Goal: Entertainment & Leisure: Consume media (video, audio)

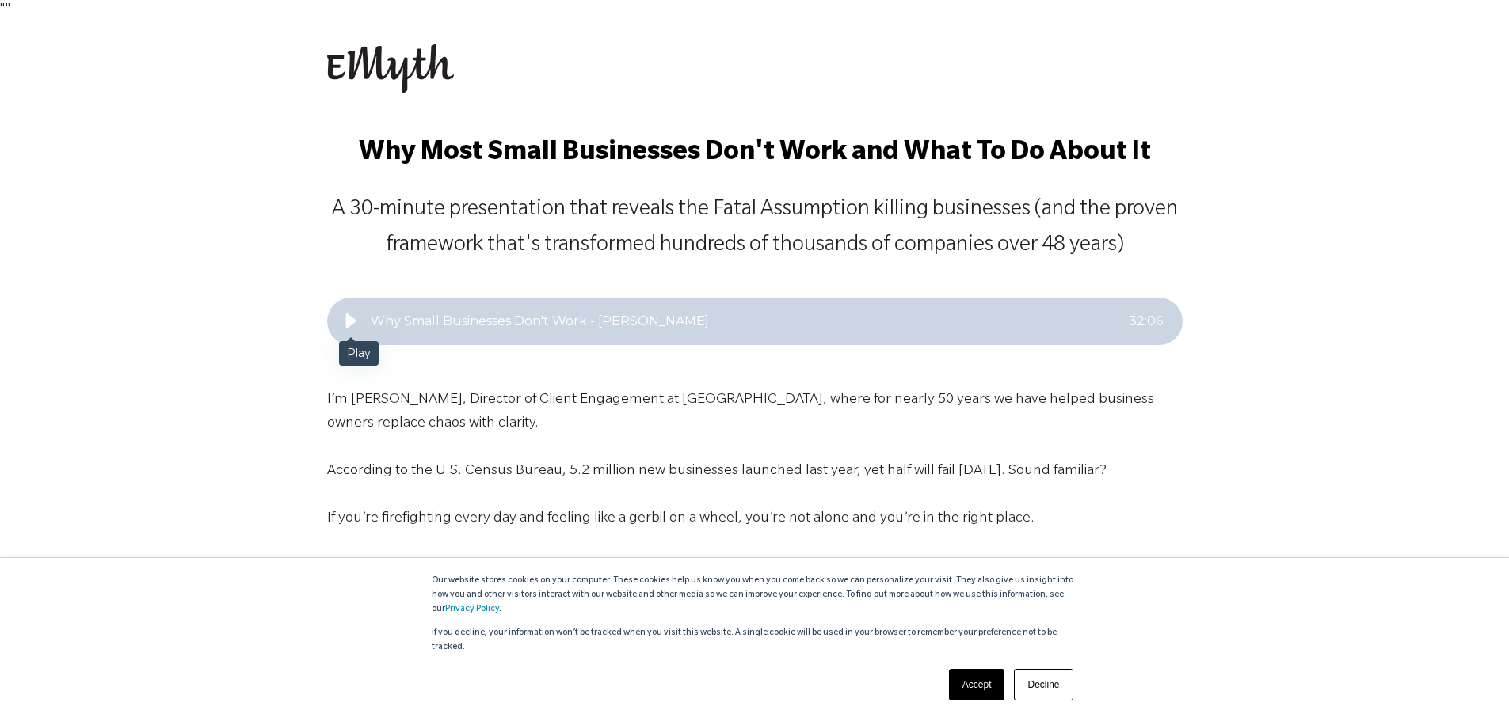
click at [350, 323] on icon "Play" at bounding box center [350, 321] width 10 height 15
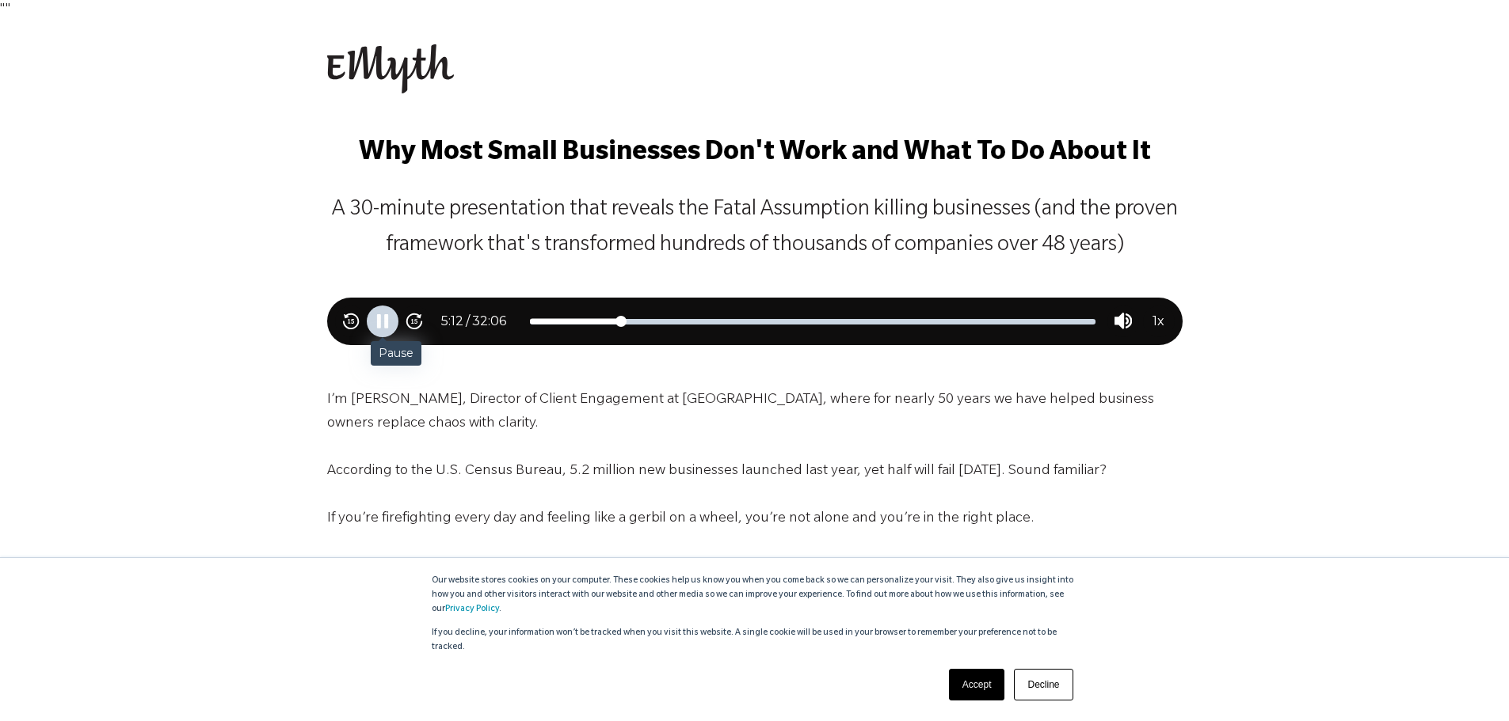
click at [386, 325] on icon "Pause" at bounding box center [386, 321] width 4 height 14
click at [976, 687] on link "Accept" at bounding box center [977, 685] width 56 height 32
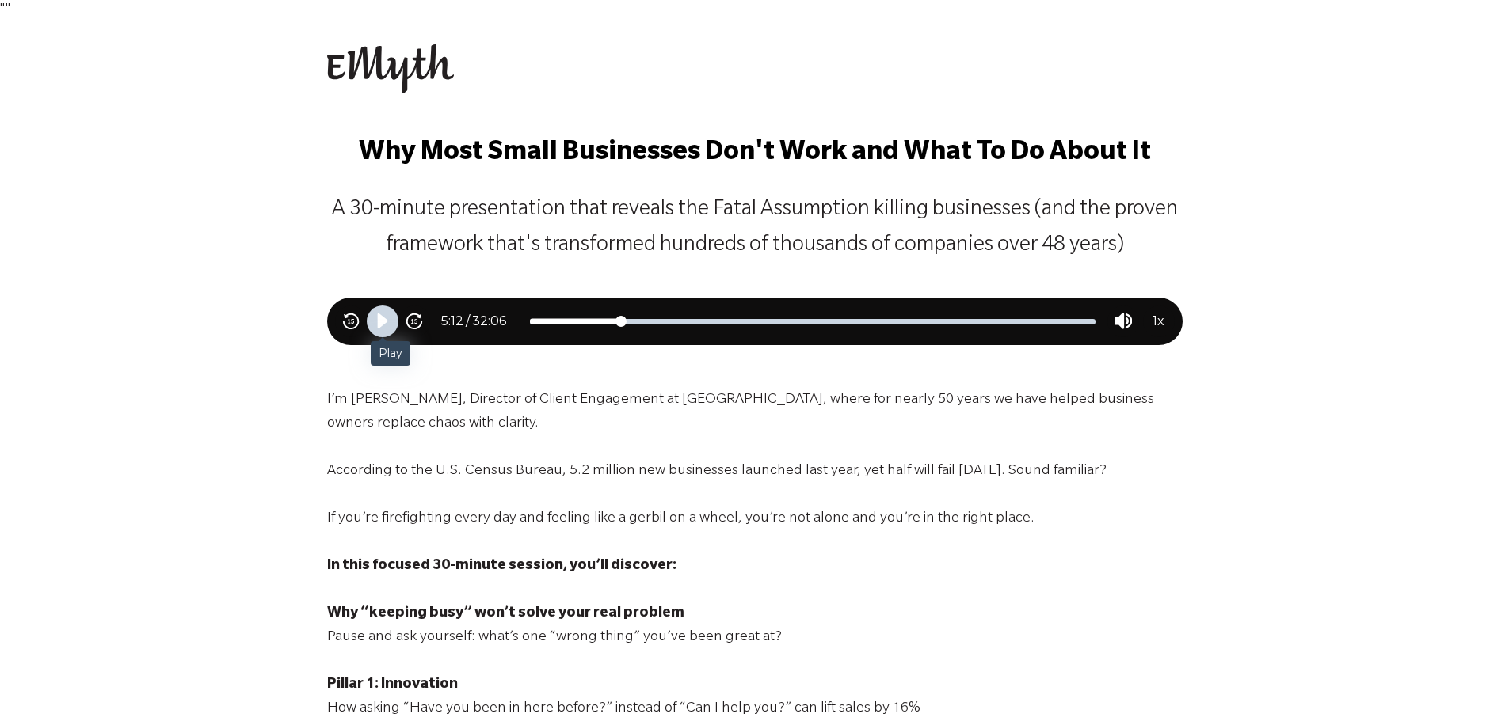
click at [381, 325] on icon "Play" at bounding box center [382, 321] width 10 height 15
click at [345, 322] on icon "Skip backward 15 seconds" at bounding box center [350, 321] width 17 height 17
click at [354, 323] on icon "Skip backward 15 seconds" at bounding box center [350, 321] width 17 height 17
click at [346, 320] on icon "Skip backward 15 seconds" at bounding box center [350, 321] width 17 height 17
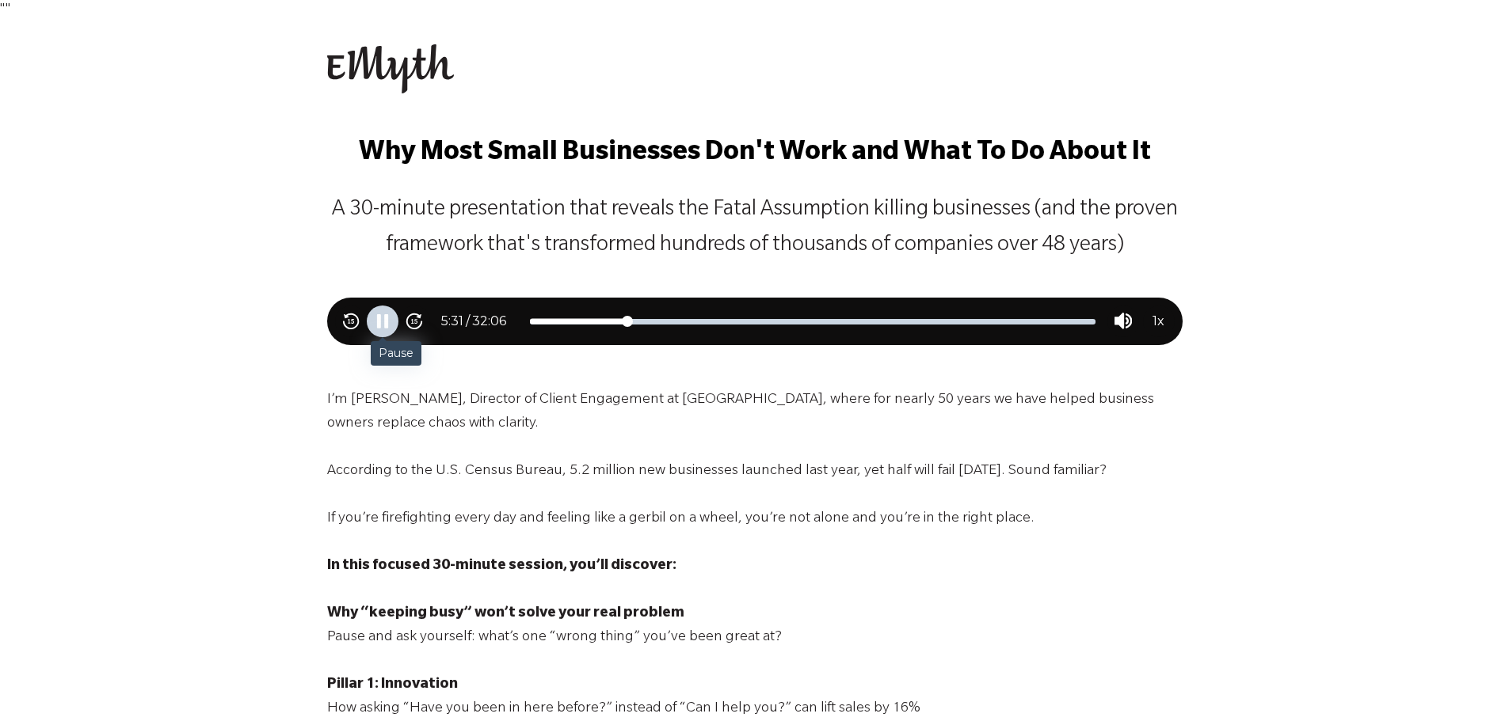
click at [384, 321] on icon "Pause" at bounding box center [386, 321] width 4 height 14
click at [379, 325] on icon "Play" at bounding box center [382, 321] width 10 height 15
click at [379, 325] on icon "Pause" at bounding box center [378, 321] width 4 height 14
click at [379, 325] on icon "Play" at bounding box center [382, 321] width 10 height 15
click at [378, 328] on icon "Pause" at bounding box center [378, 321] width 4 height 14
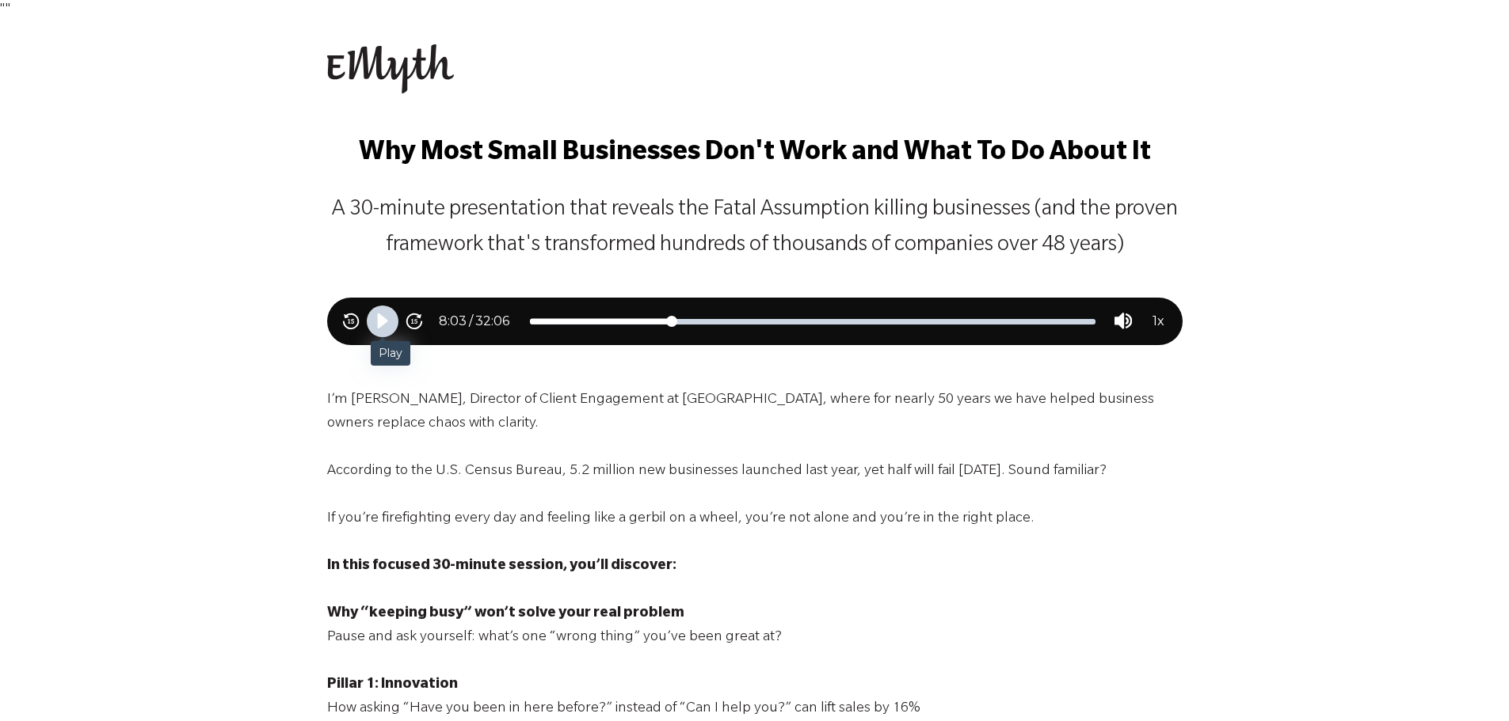
click at [383, 320] on icon "Play" at bounding box center [382, 321] width 10 height 15
click at [352, 327] on icon "Skip backward 15 seconds" at bounding box center [350, 321] width 17 height 17
click at [344, 322] on icon "Skip backward 15 seconds" at bounding box center [350, 321] width 17 height 17
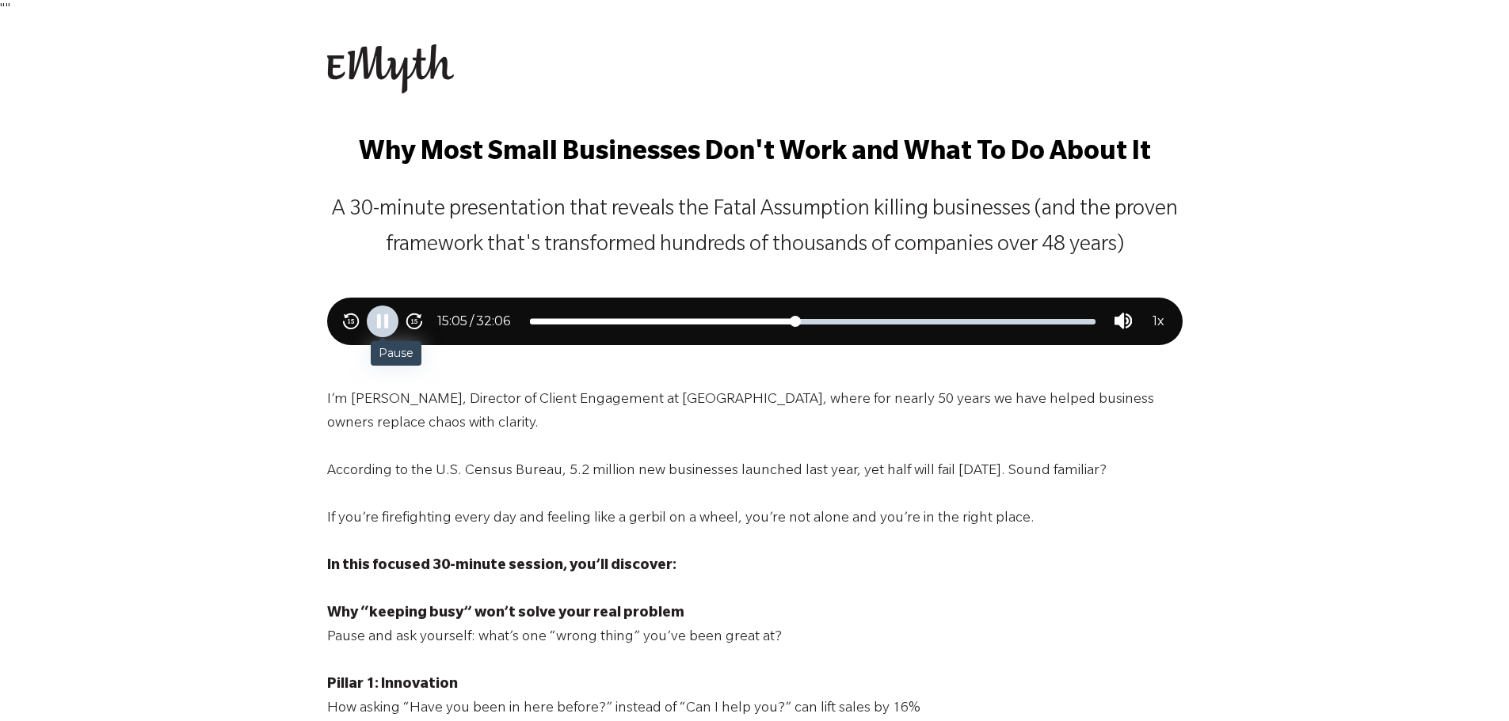
click at [382, 325] on icon "Pause" at bounding box center [382, 321] width 17 height 17
click at [382, 324] on icon "Play" at bounding box center [382, 321] width 10 height 15
click at [348, 323] on polygon "Skip backward 15 seconds" at bounding box center [349, 321] width 2 height 5
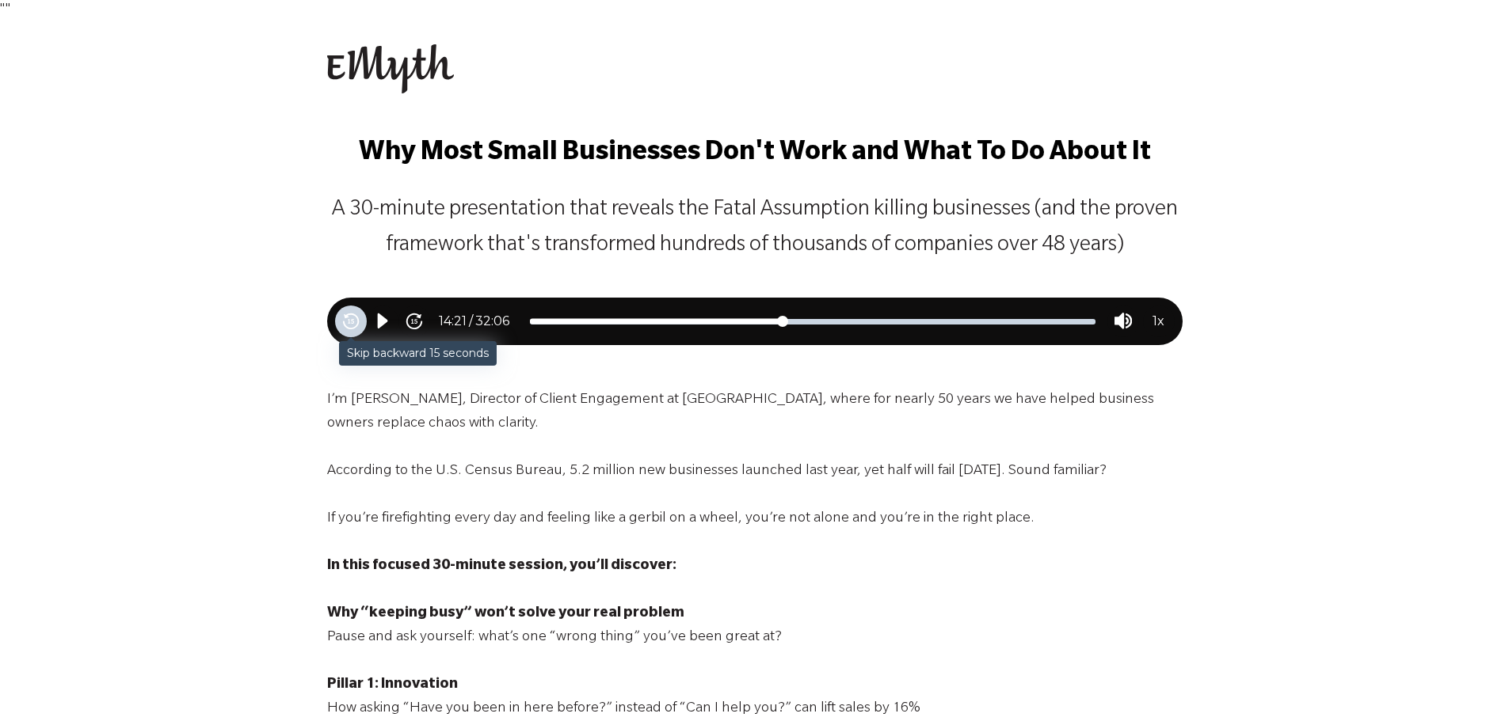
click at [348, 323] on polygon "Skip backward 15 seconds" at bounding box center [349, 321] width 2 height 5
click at [382, 325] on icon "Pause" at bounding box center [382, 321] width 17 height 17
